Goal: Information Seeking & Learning: Learn about a topic

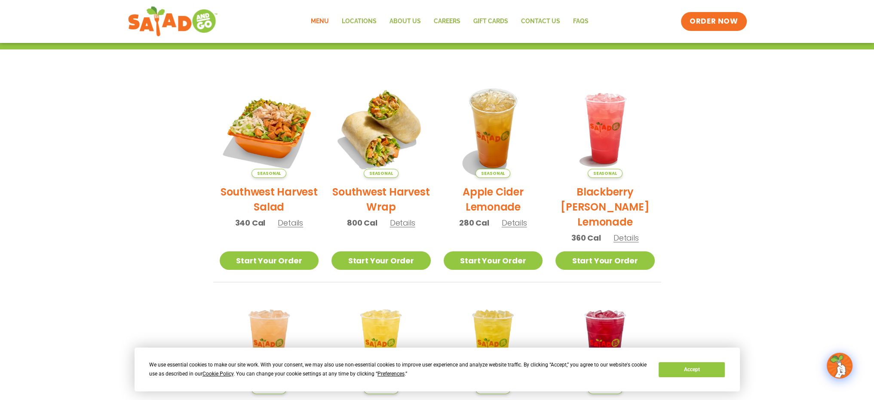
scroll to position [64, 0]
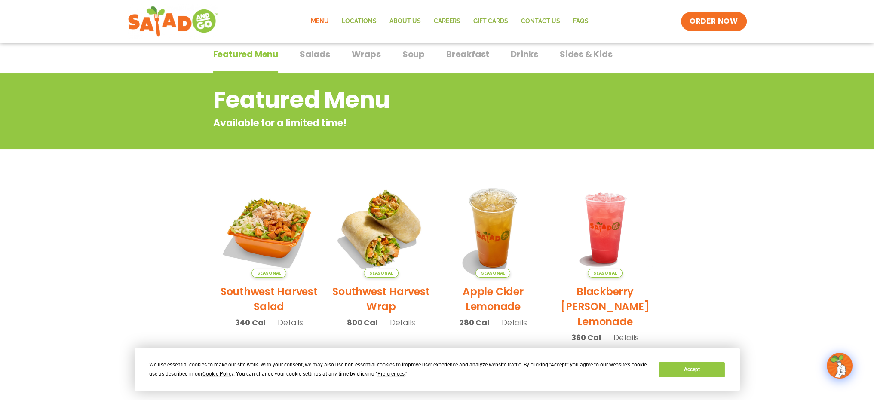
click at [527, 55] on span "Drinks" at bounding box center [524, 54] width 28 height 13
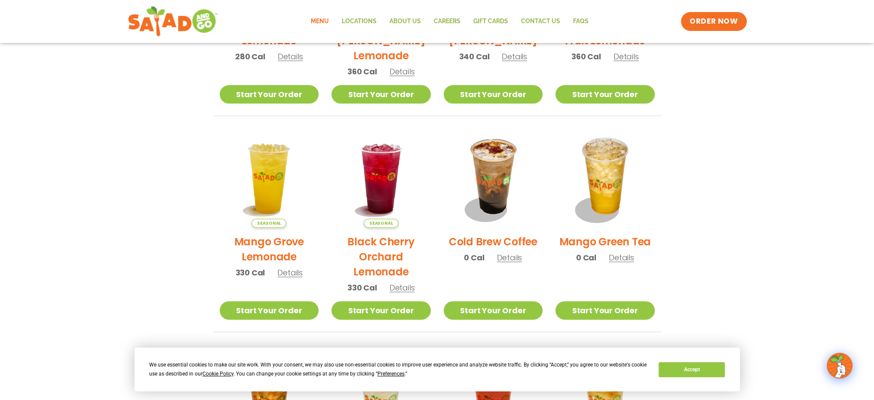
scroll to position [365, 0]
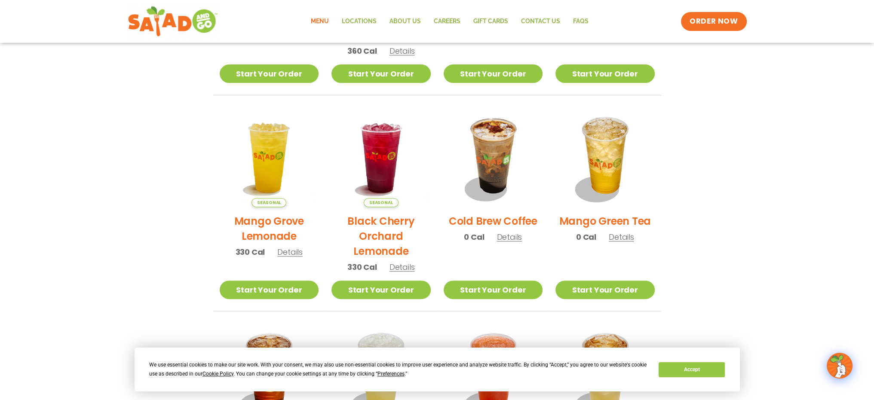
click at [625, 241] on span "Details" at bounding box center [620, 237] width 25 height 11
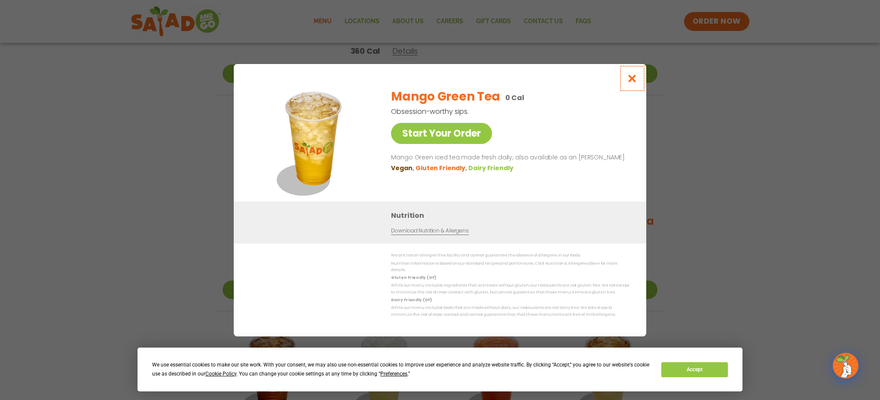
click at [628, 79] on icon "Close modal" at bounding box center [632, 78] width 11 height 9
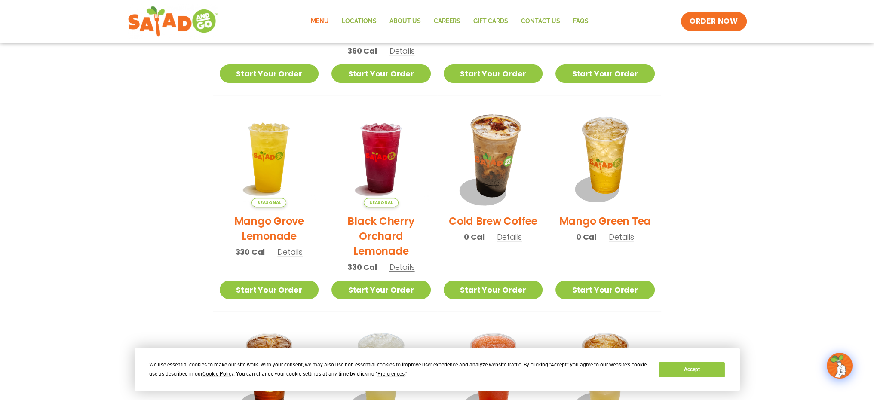
click at [492, 165] on img at bounding box center [492, 157] width 116 height 116
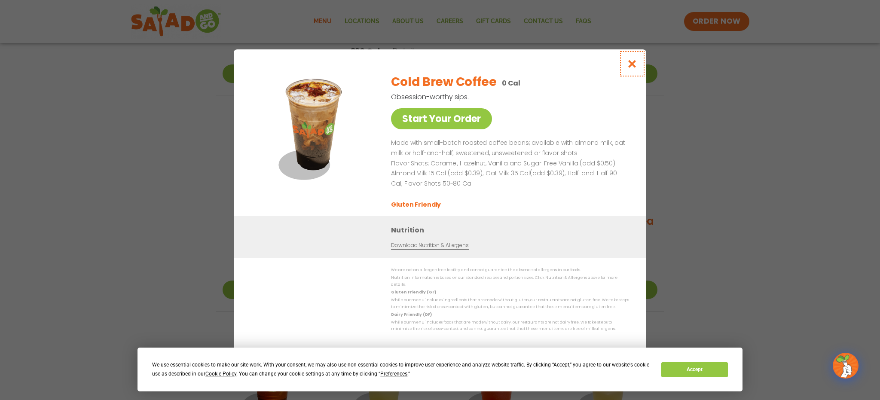
click at [635, 63] on icon "Close modal" at bounding box center [632, 63] width 11 height 9
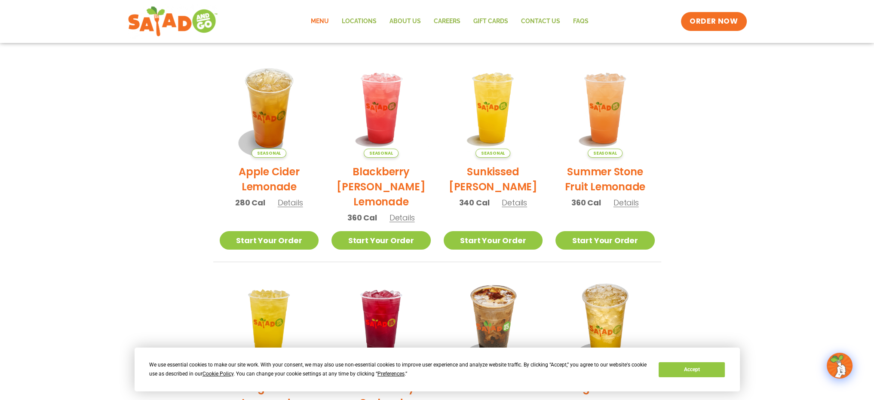
scroll to position [0, 0]
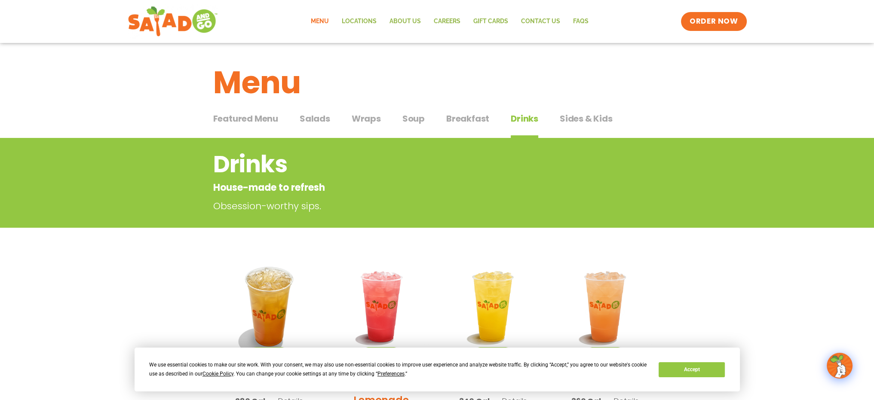
click at [415, 116] on span "Soup" at bounding box center [413, 118] width 22 height 13
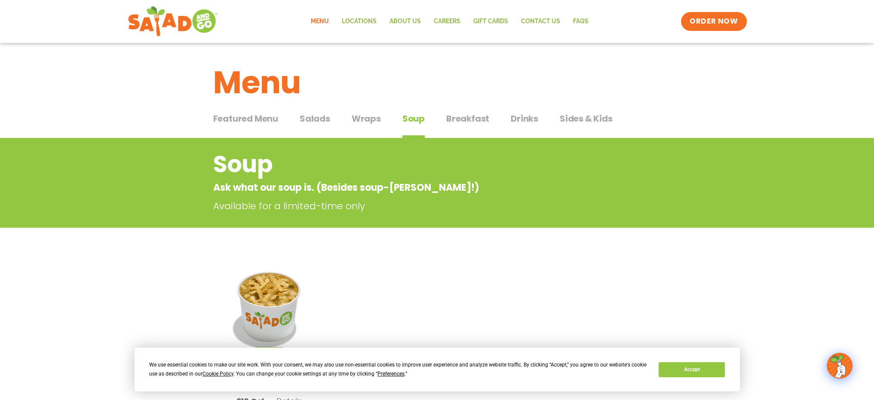
click at [365, 122] on span "Wraps" at bounding box center [365, 118] width 29 height 13
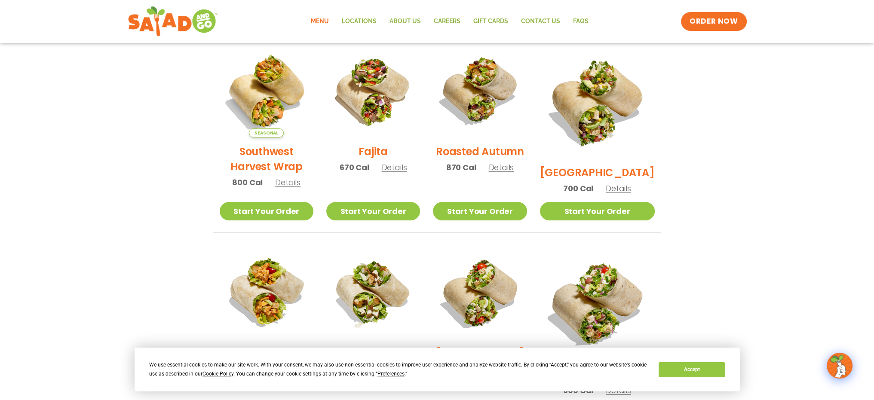
scroll to position [172, 0]
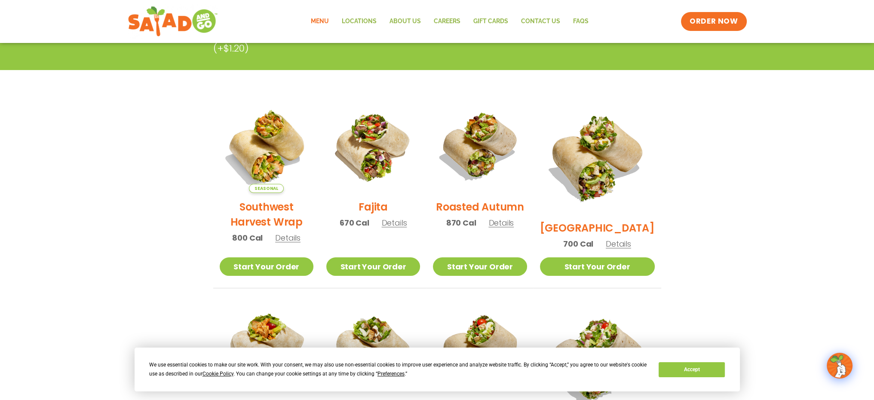
click at [318, 18] on link "Menu" at bounding box center [319, 22] width 31 height 20
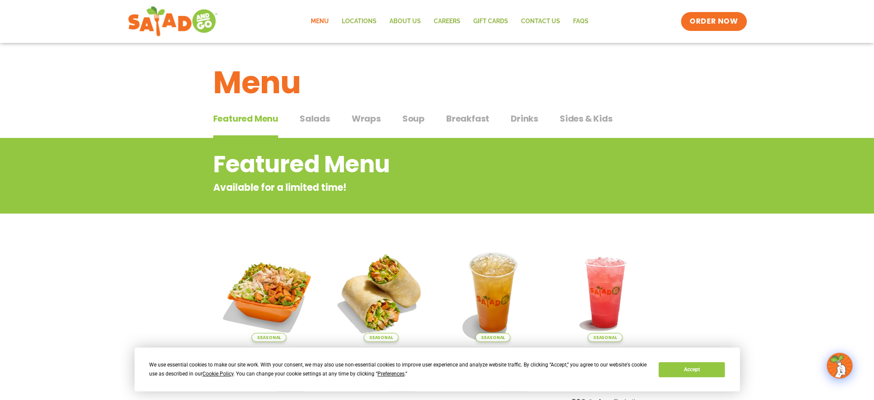
click at [322, 122] on span "Salads" at bounding box center [314, 118] width 31 height 13
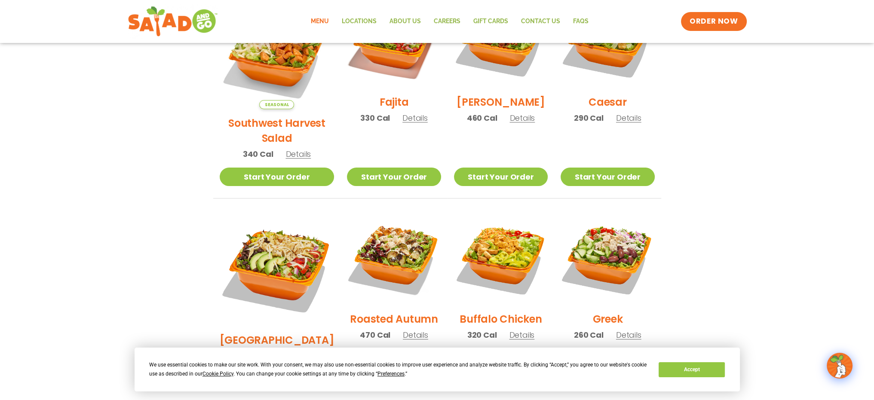
scroll to position [344, 0]
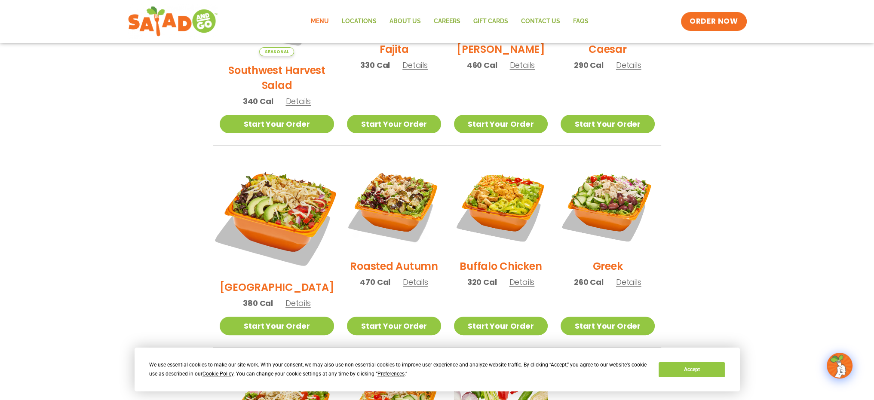
click at [274, 197] on img at bounding box center [276, 216] width 134 height 134
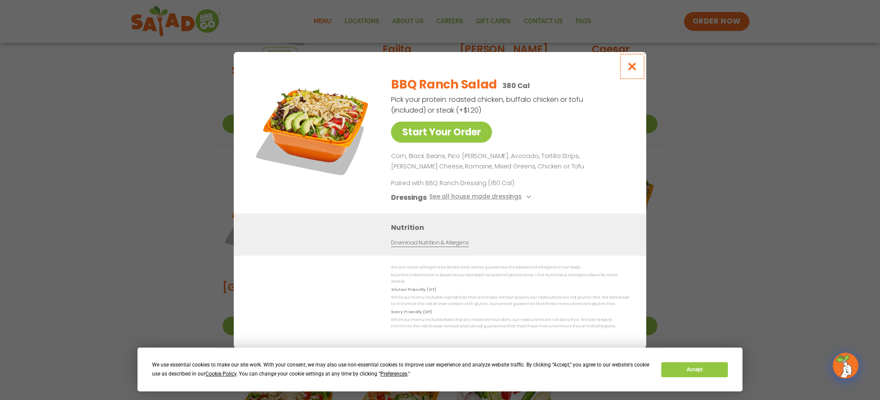
click at [630, 70] on icon "Close modal" at bounding box center [632, 66] width 11 height 9
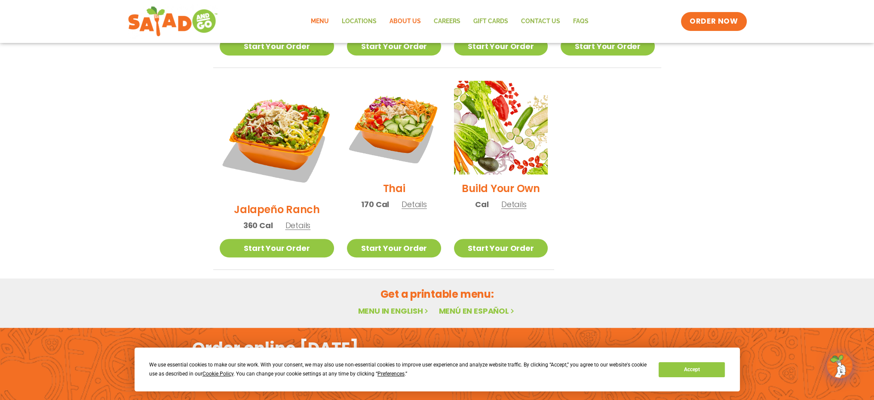
scroll to position [334, 0]
